Goal: Transaction & Acquisition: Purchase product/service

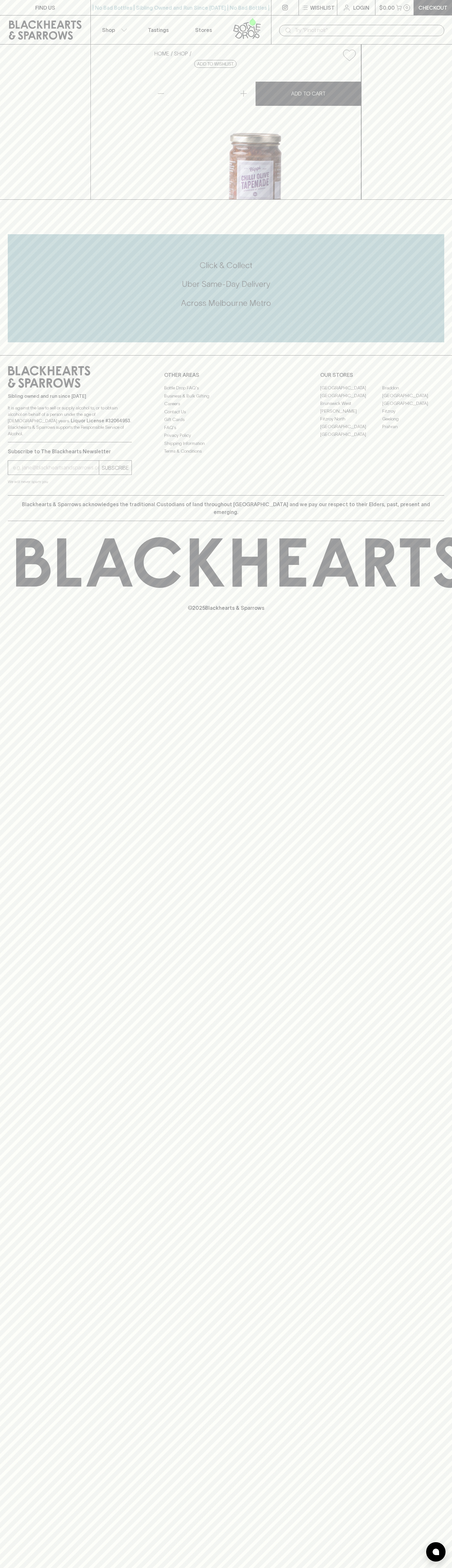
click at [337, 13] on link "Login" at bounding box center [356, 7] width 38 height 15
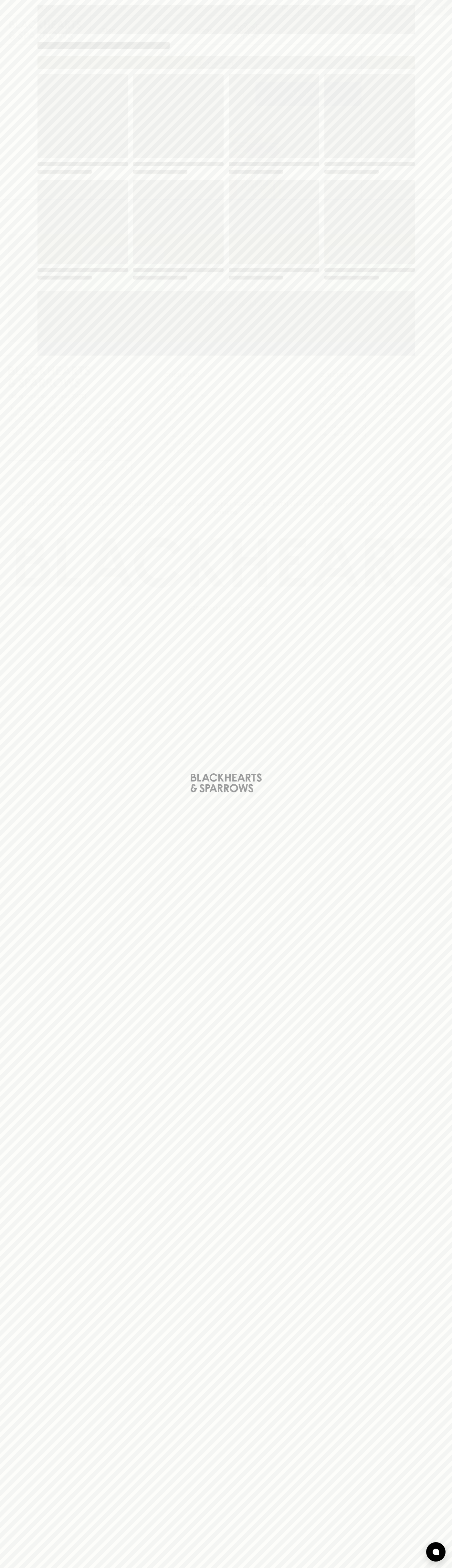
click at [439, 103] on div "Loading" at bounding box center [226, 784] width 452 height 1568
click at [390, 1567] on html "FIND US | No Bad Bottles | Sibling Owned and Run Since 2006 | No Bad Bottles | …" at bounding box center [226, 784] width 452 height 1568
click at [18, 668] on div "Loading" at bounding box center [226, 784] width 452 height 1568
